Goal: Check status: Check status

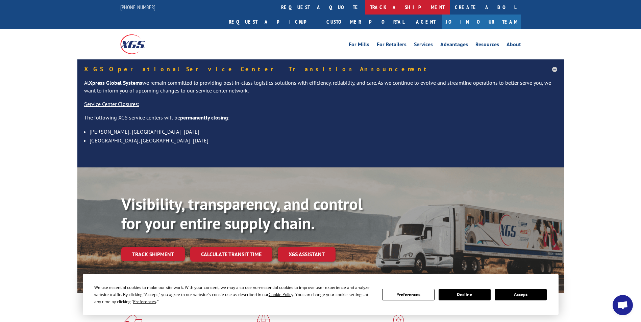
click at [365, 7] on link "track a shipment" at bounding box center [407, 7] width 85 height 15
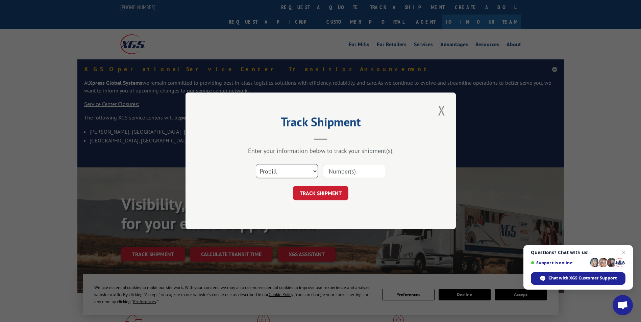
click at [312, 170] on select "Select category... Probill BOL PO" at bounding box center [287, 171] width 62 height 14
select select "bol"
click at [256, 164] on select "Select category... Probill BOL PO" at bounding box center [287, 171] width 62 height 14
click at [350, 174] on input at bounding box center [354, 171] width 62 height 14
type input "3353536"
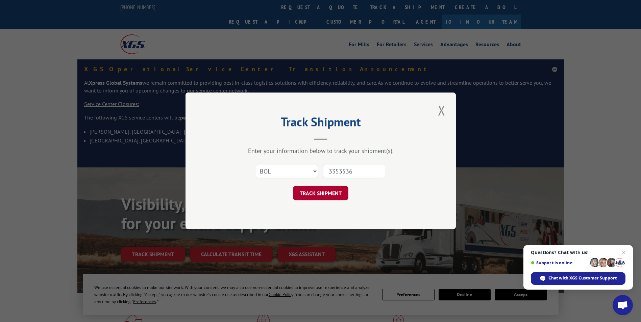
click at [318, 191] on button "TRACK SHIPMENT" at bounding box center [320, 193] width 55 height 14
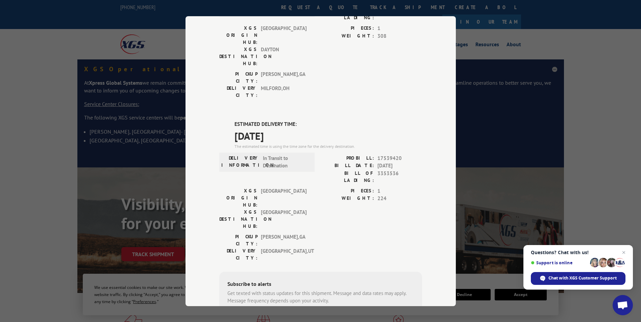
scroll to position [101, 0]
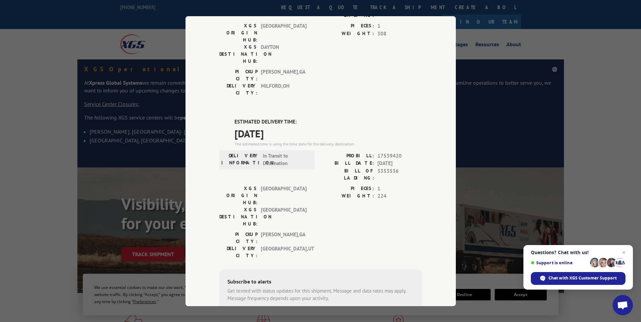
click at [264, 245] on span "[GEOGRAPHIC_DATA] , [GEOGRAPHIC_DATA]" at bounding box center [284, 252] width 46 height 14
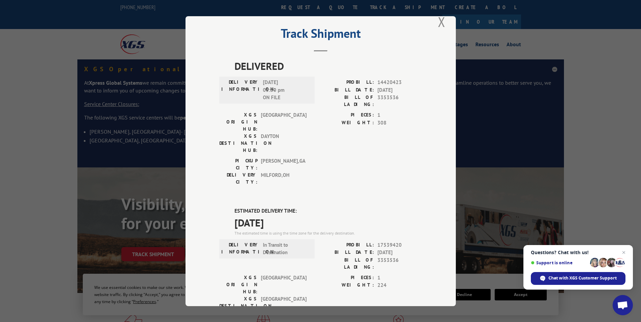
scroll to position [0, 0]
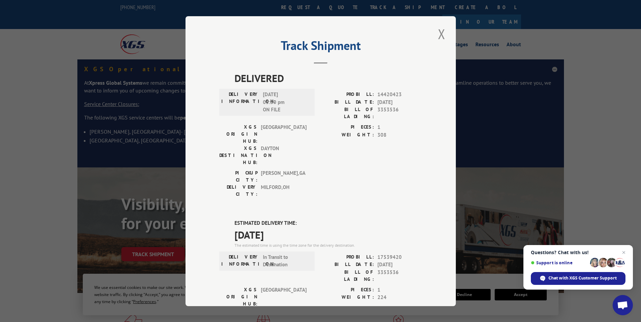
click at [439, 34] on button "Close modal" at bounding box center [441, 34] width 11 height 19
